Goal: Complete application form

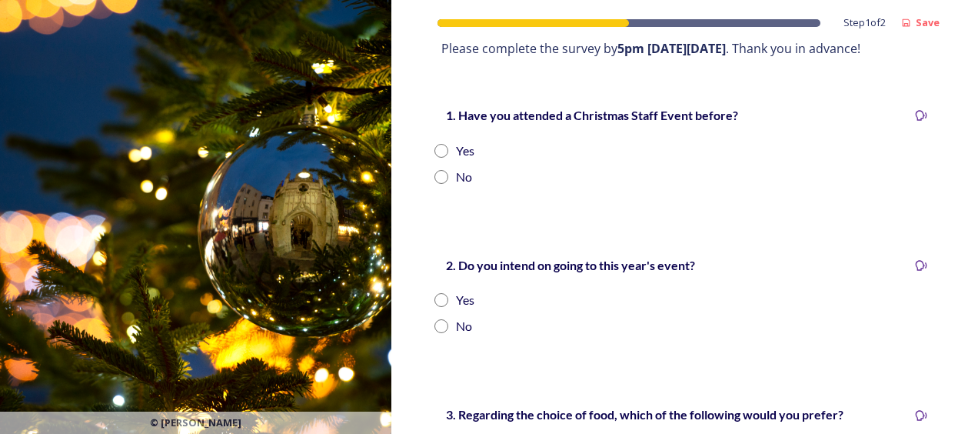
scroll to position [569, 0]
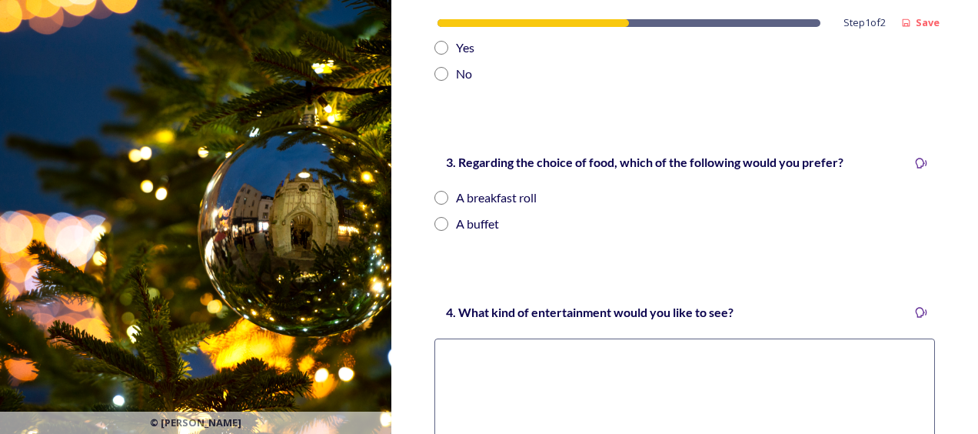
drag, startPoint x: 964, startPoint y: 311, endPoint x: 961, endPoint y: 346, distance: 34.7
click at [961, 346] on div "Step 1 of 2 Save Staff Christmas Events 2025 Every year, [PERSON_NAME], [PERSON…" at bounding box center [684, 52] width 587 height 1243
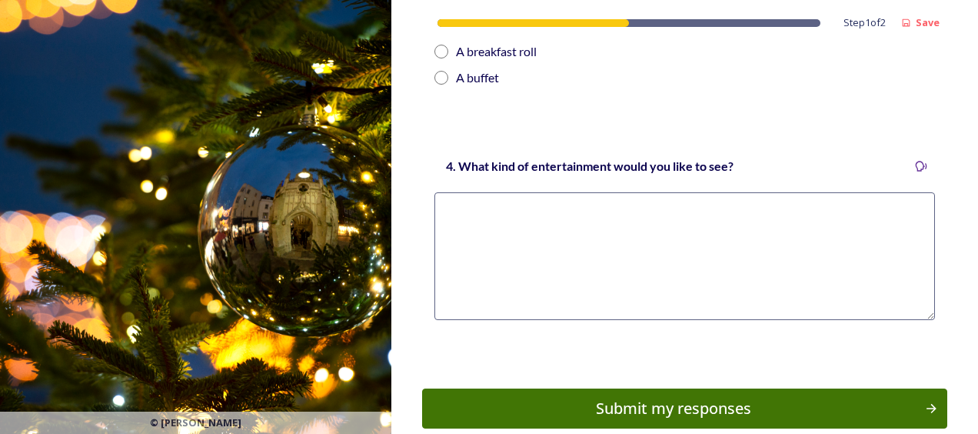
scroll to position [335, 0]
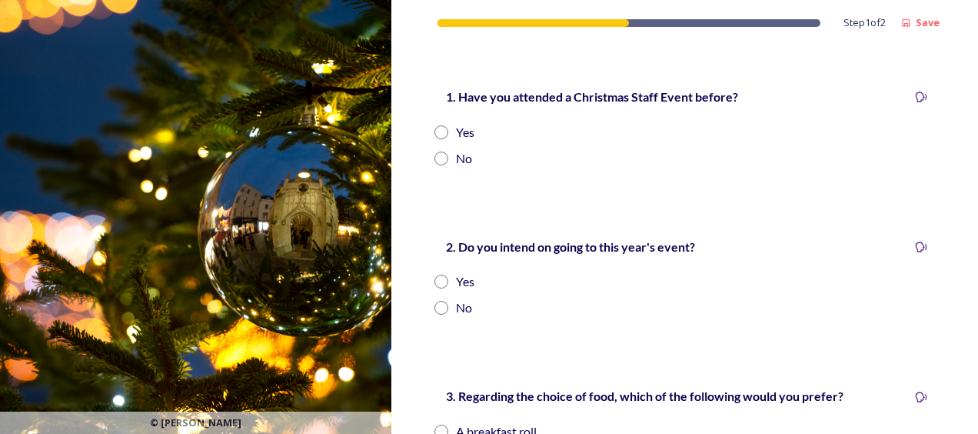
click at [441, 132] on input "radio" at bounding box center [441, 132] width 14 height 14
radio input "true"
click at [448, 278] on input "radio" at bounding box center [441, 282] width 14 height 14
radio input "true"
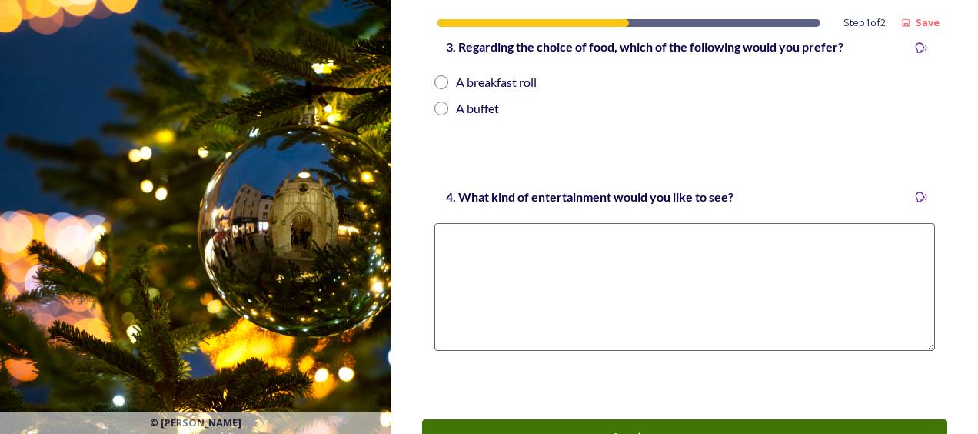
scroll to position [683, 0]
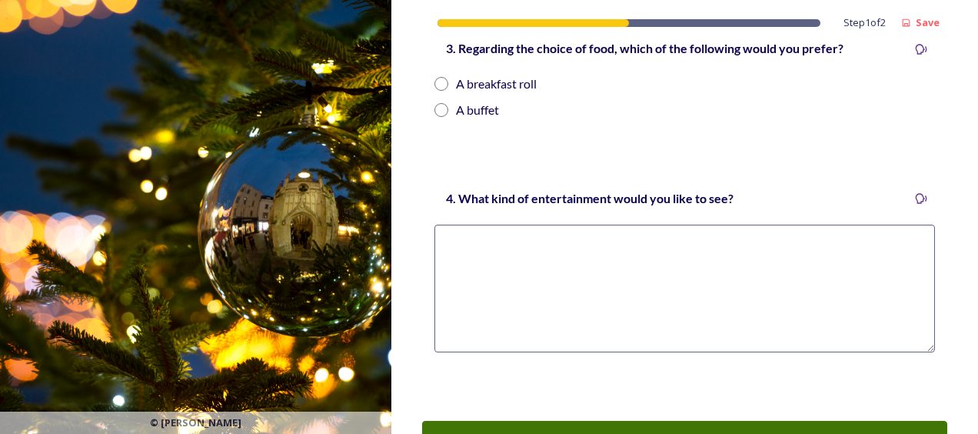
click at [451, 104] on div "A buffet" at bounding box center [684, 110] width 501 height 18
radio input "true"
click at [560, 294] on textarea at bounding box center [684, 289] width 501 height 128
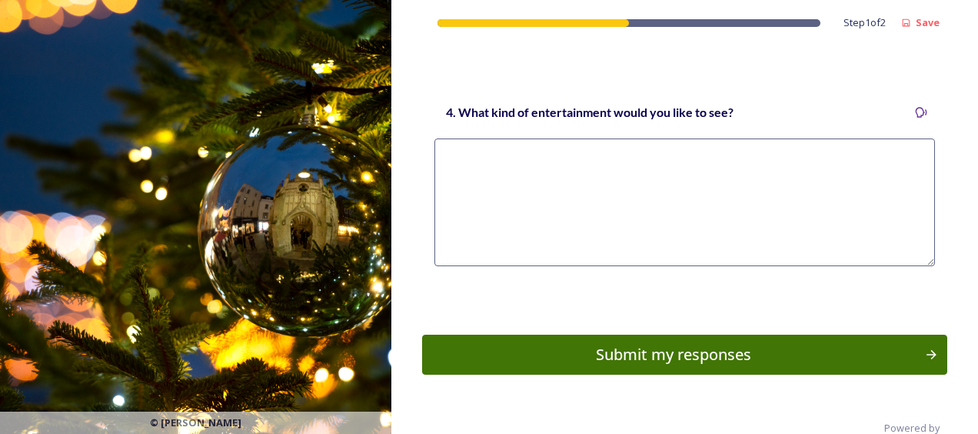
scroll to position [797, 0]
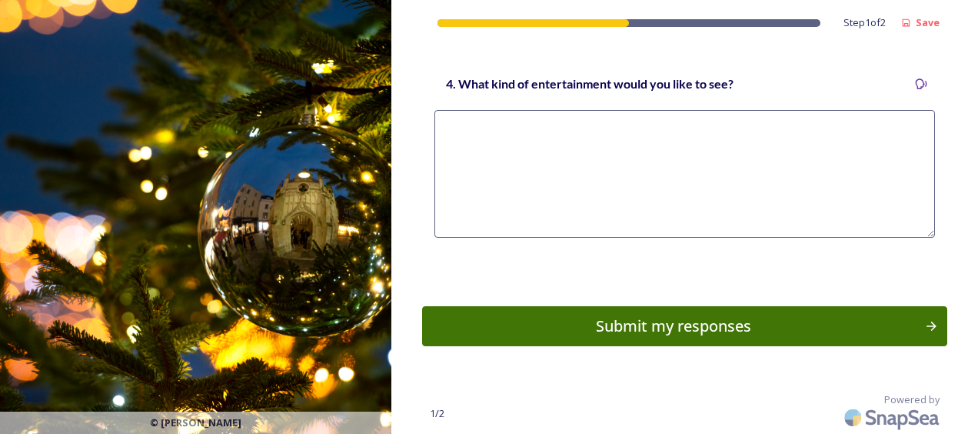
click at [658, 146] on textarea at bounding box center [684, 174] width 501 height 128
type textarea "G"
type textarea "g"
type textarea "a"
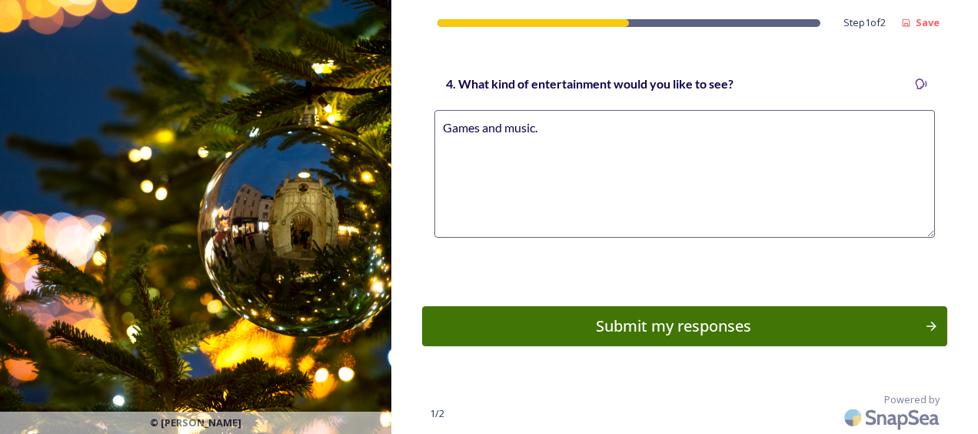
click at [609, 114] on textarea "Games and music." at bounding box center [684, 174] width 501 height 128
type textarea "Games and music"
click at [624, 329] on div "Submit my responses" at bounding box center [673, 326] width 491 height 23
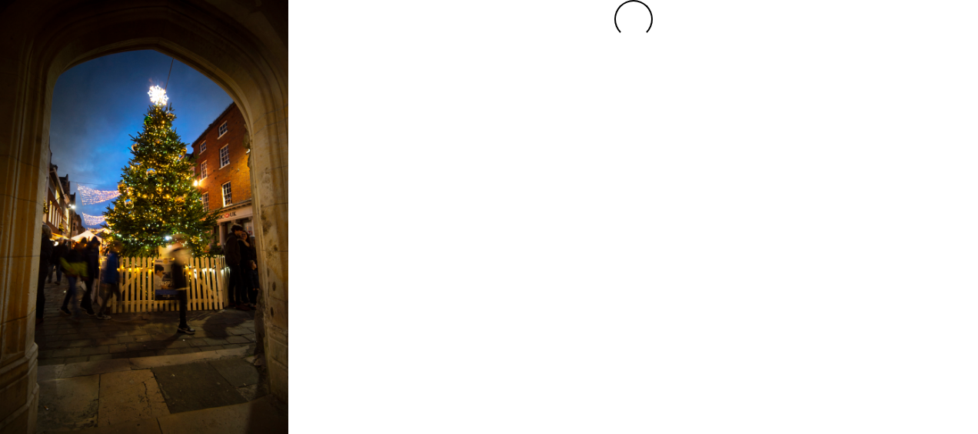
scroll to position [0, 0]
